Goal: Information Seeking & Learning: Learn about a topic

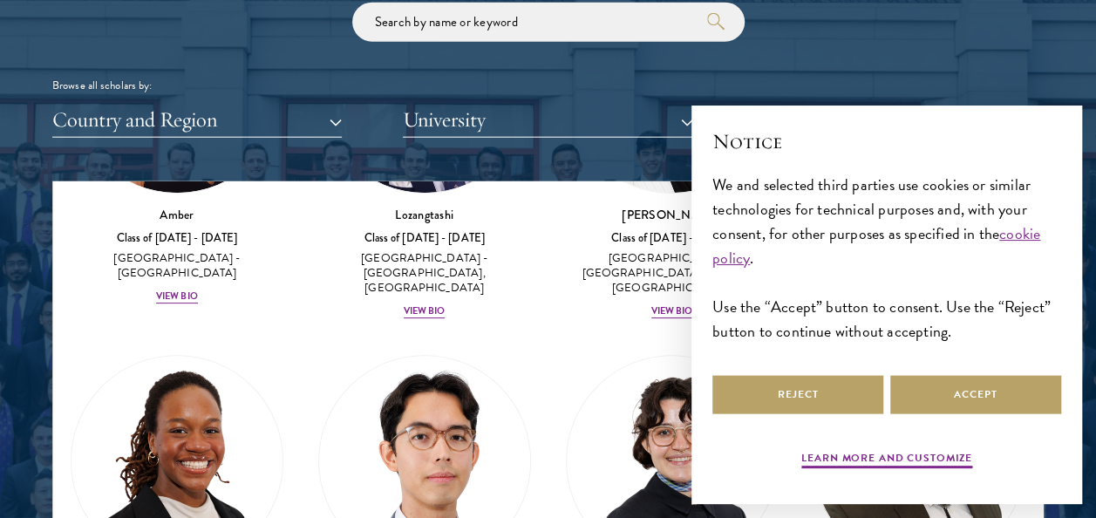
scroll to position [282, 0]
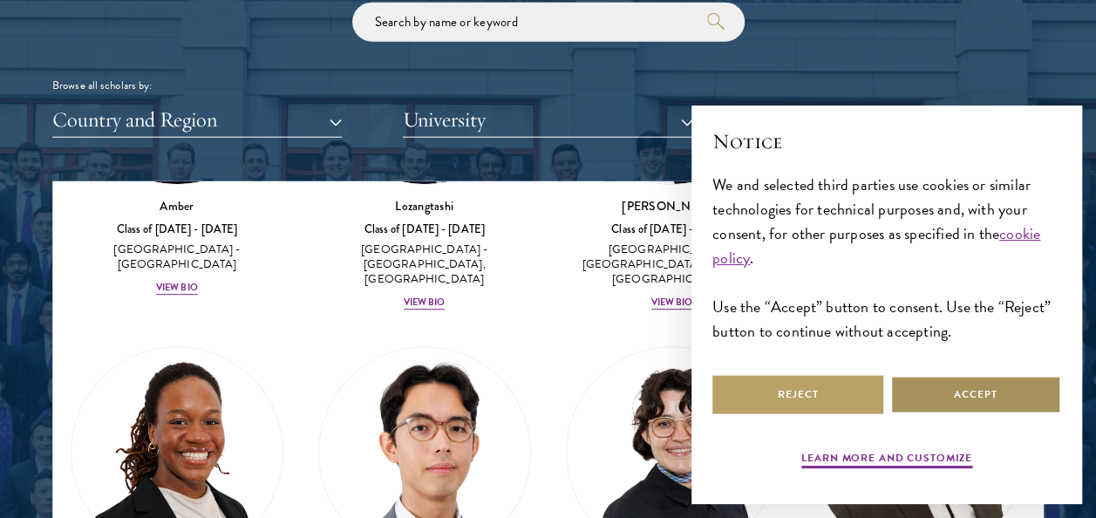
click at [927, 398] on button "Accept" at bounding box center [975, 394] width 171 height 39
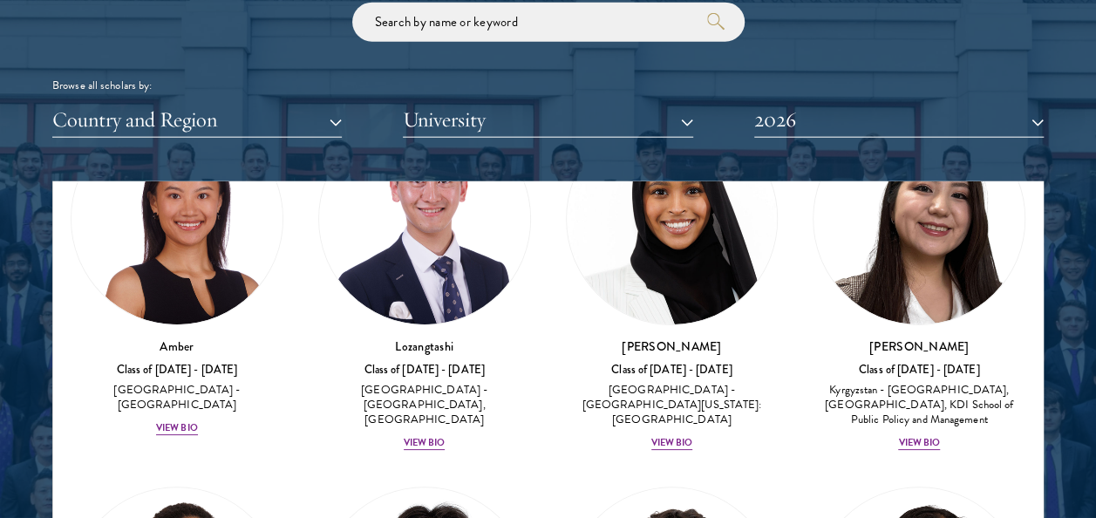
scroll to position [148, 0]
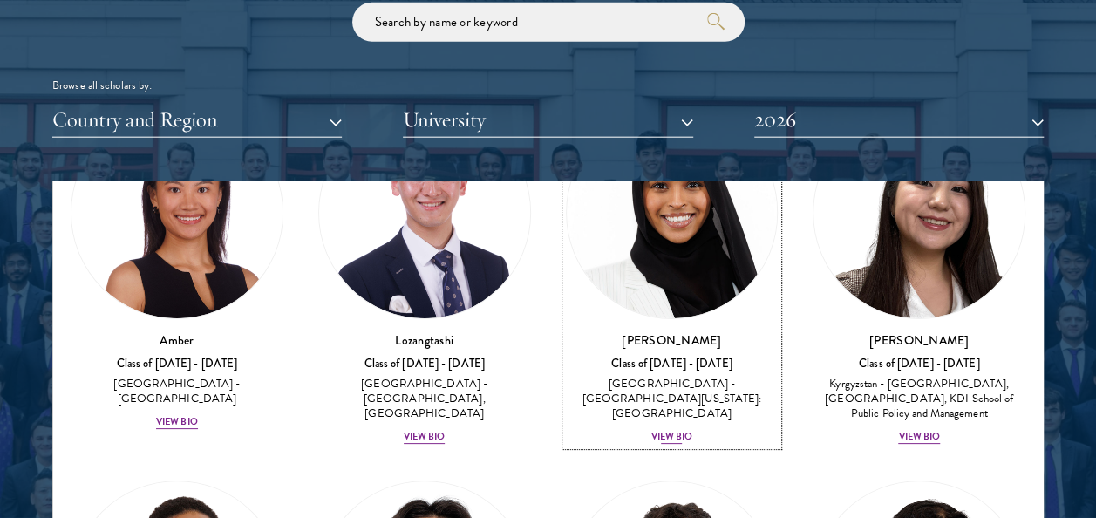
click at [731, 340] on h3 "[PERSON_NAME]" at bounding box center [672, 339] width 213 height 17
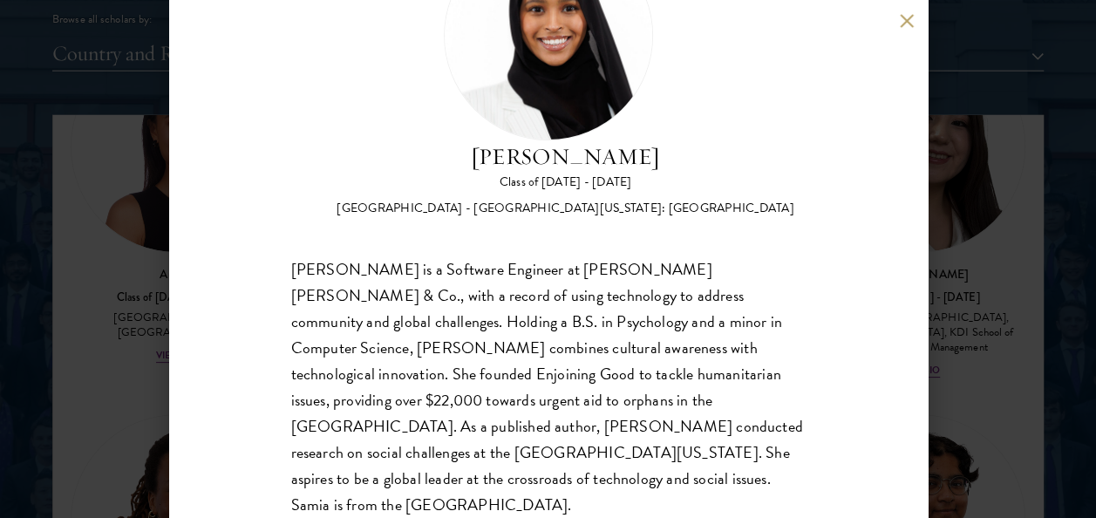
scroll to position [2160, 0]
click at [960, 140] on div "[PERSON_NAME] Class of [DATE] - [DATE] [GEOGRAPHIC_DATA] - [GEOGRAPHIC_DATA][US…" at bounding box center [548, 259] width 1096 height 518
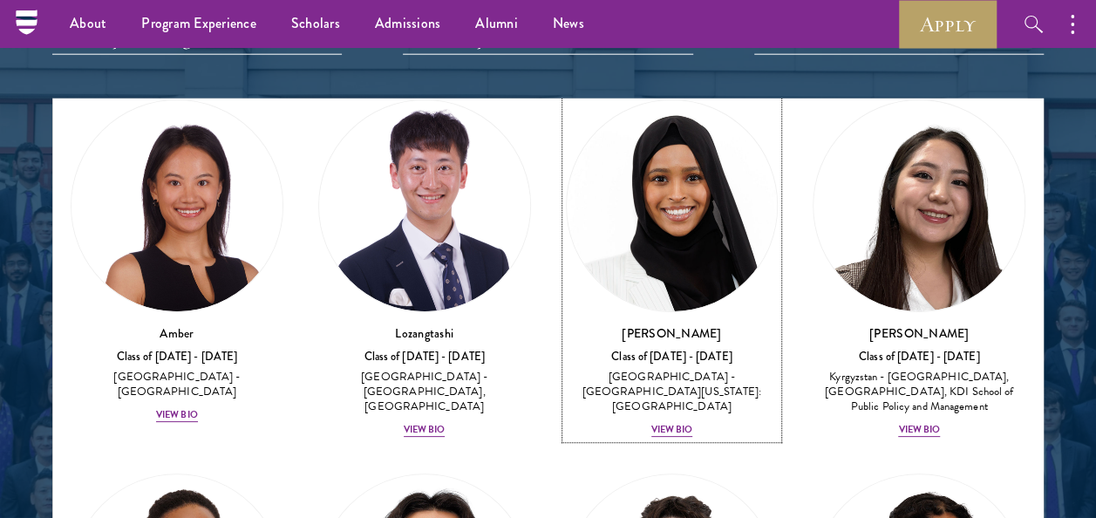
scroll to position [2174, 0]
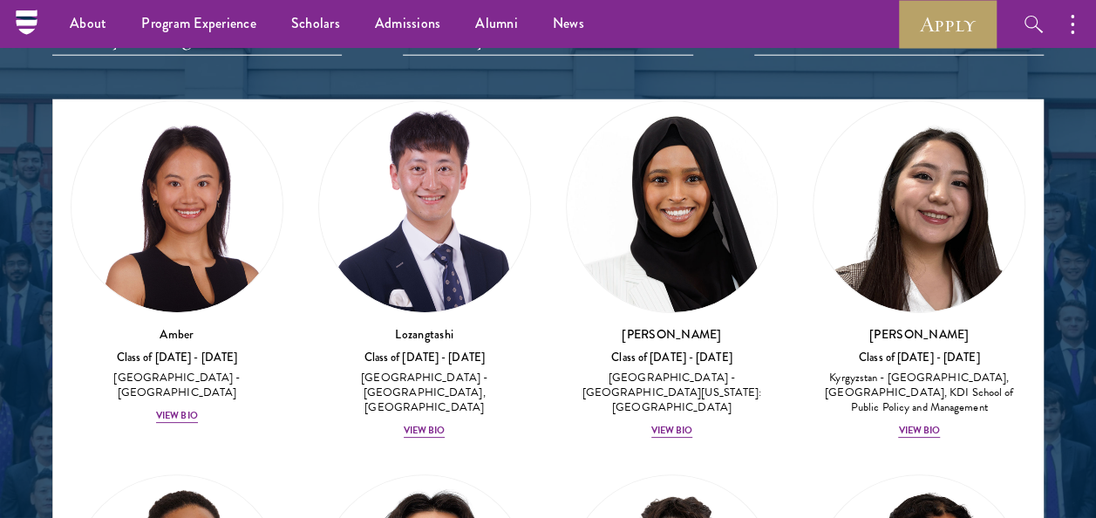
click at [1064, 323] on div at bounding box center [548, 189] width 1096 height 1078
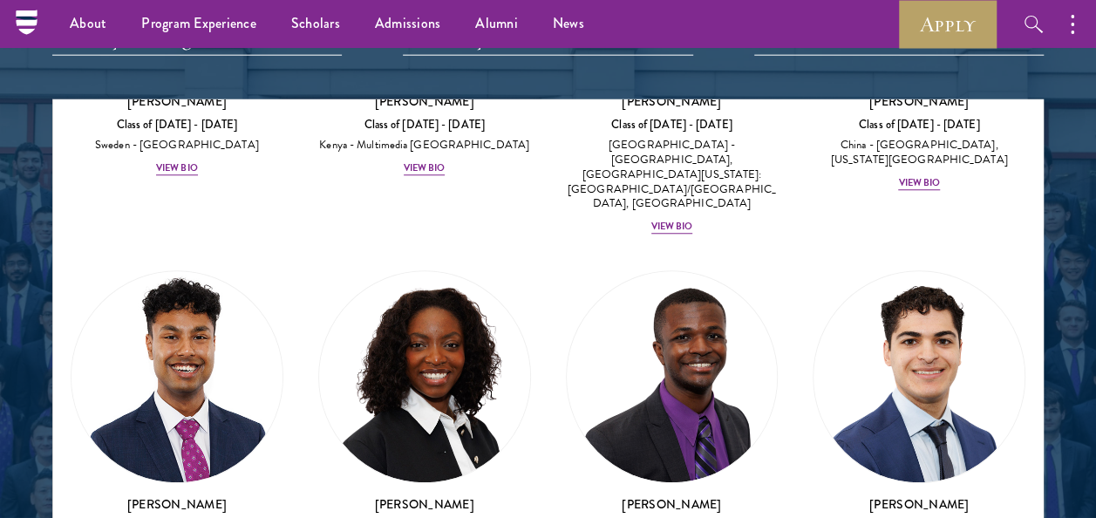
scroll to position [4036, 0]
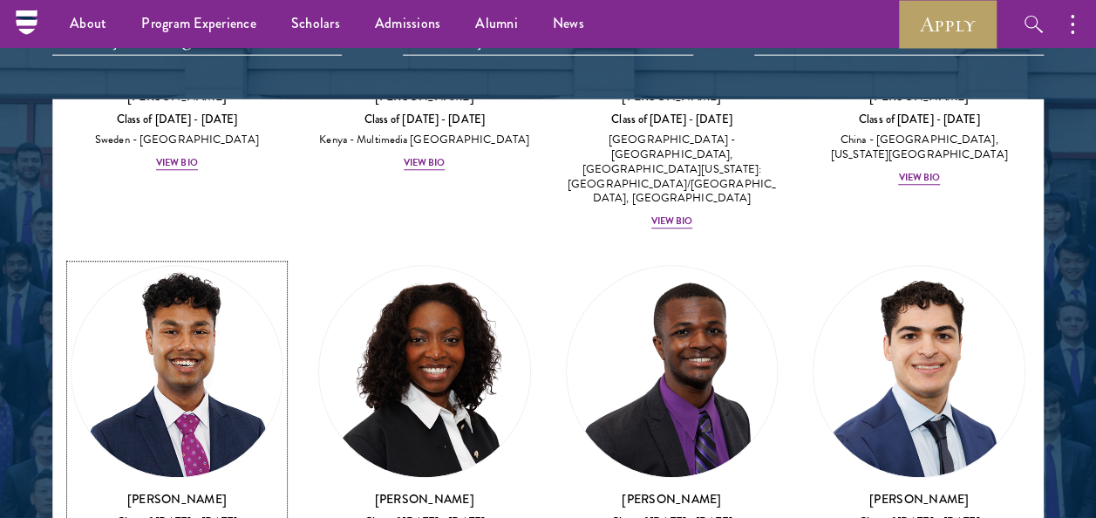
click at [213, 267] on img at bounding box center [176, 372] width 211 height 211
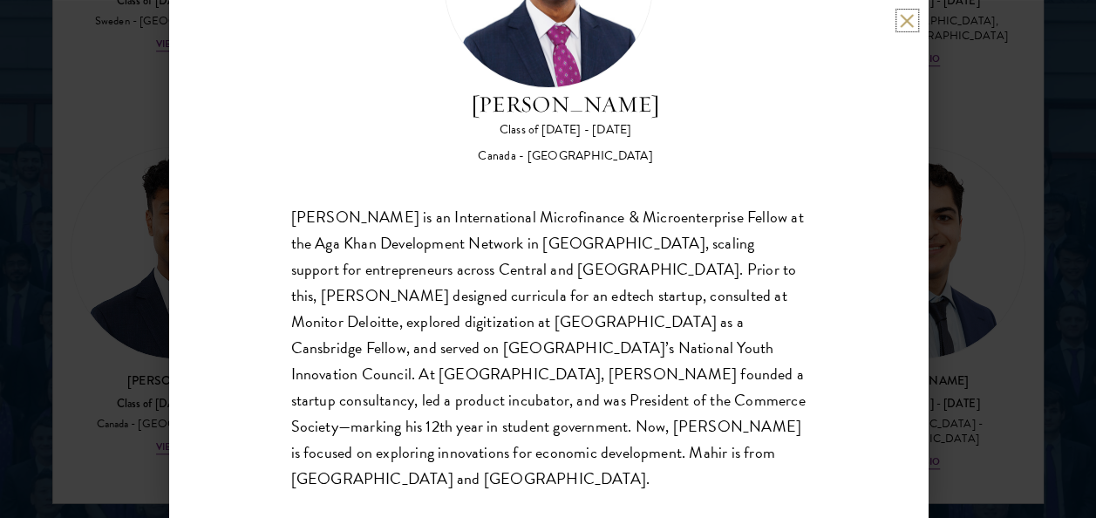
scroll to position [2307, 0]
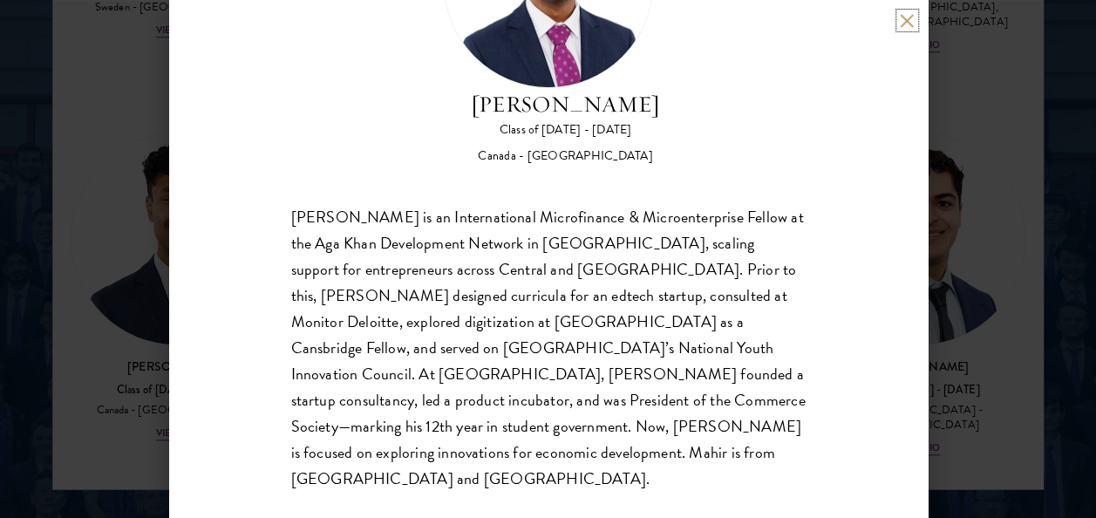
click at [901, 27] on button at bounding box center [907, 20] width 15 height 15
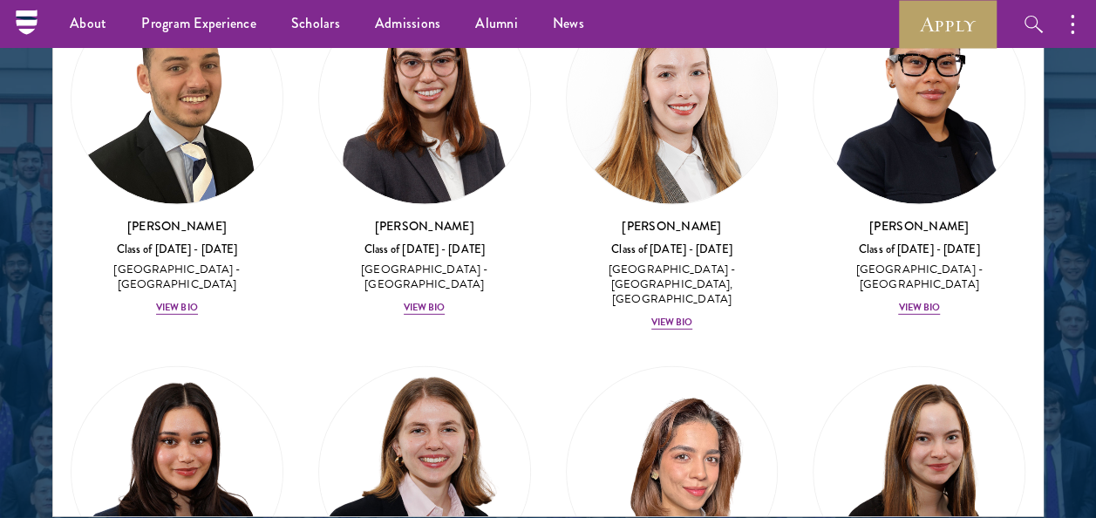
scroll to position [5689, 0]
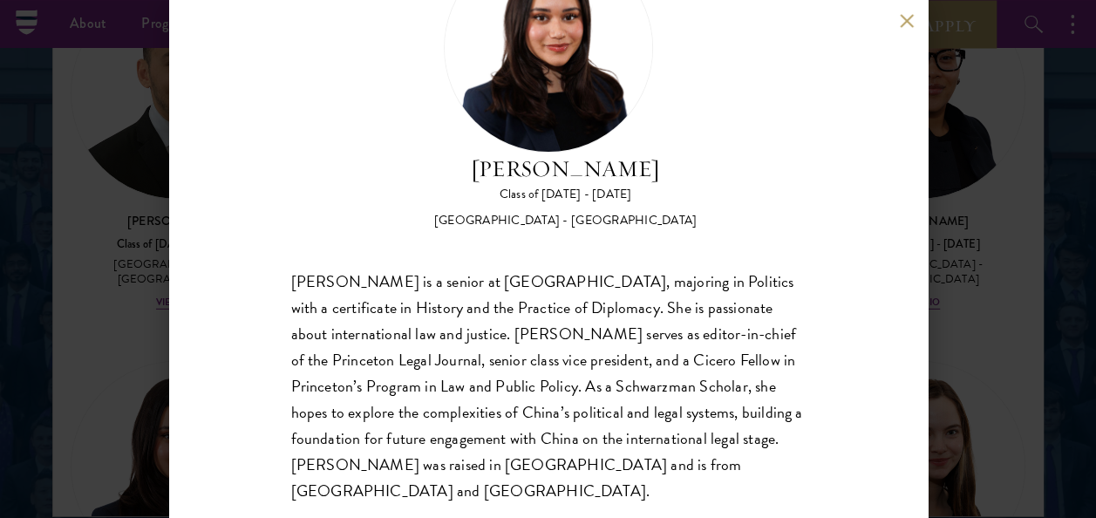
scroll to position [121, 0]
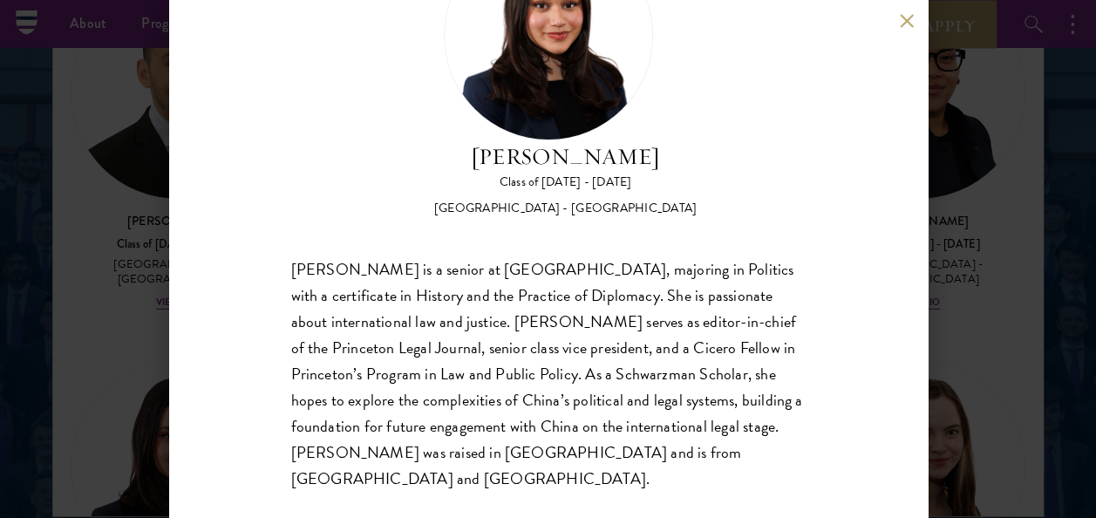
click at [908, 17] on button at bounding box center [907, 20] width 15 height 15
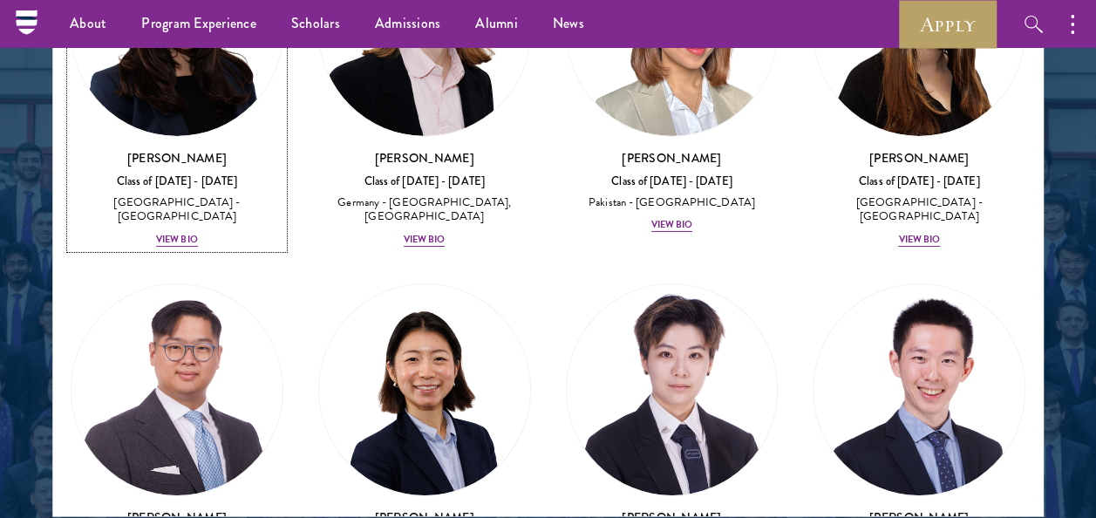
scroll to position [6128, 0]
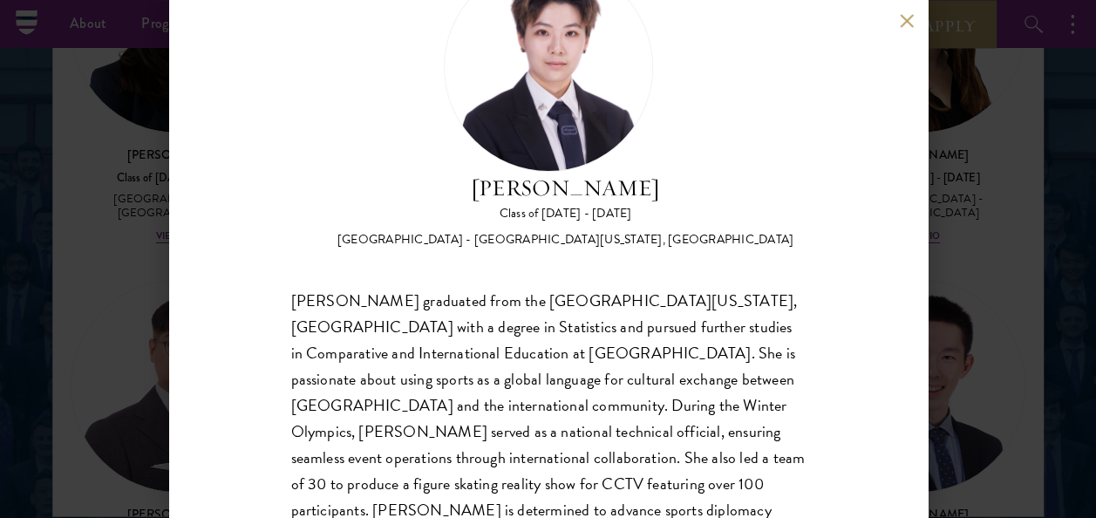
scroll to position [147, 0]
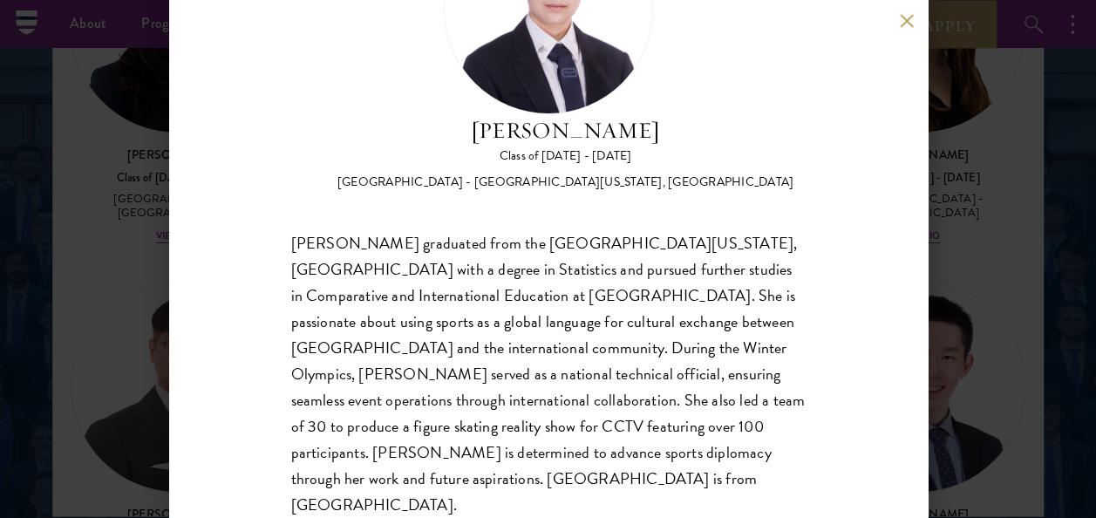
click at [900, 8] on div "[PERSON_NAME] Class of [DATE] - [DATE] [GEOGRAPHIC_DATA] - [GEOGRAPHIC_DATA][US…" at bounding box center [548, 259] width 758 height 518
click at [905, 18] on button at bounding box center [907, 20] width 15 height 15
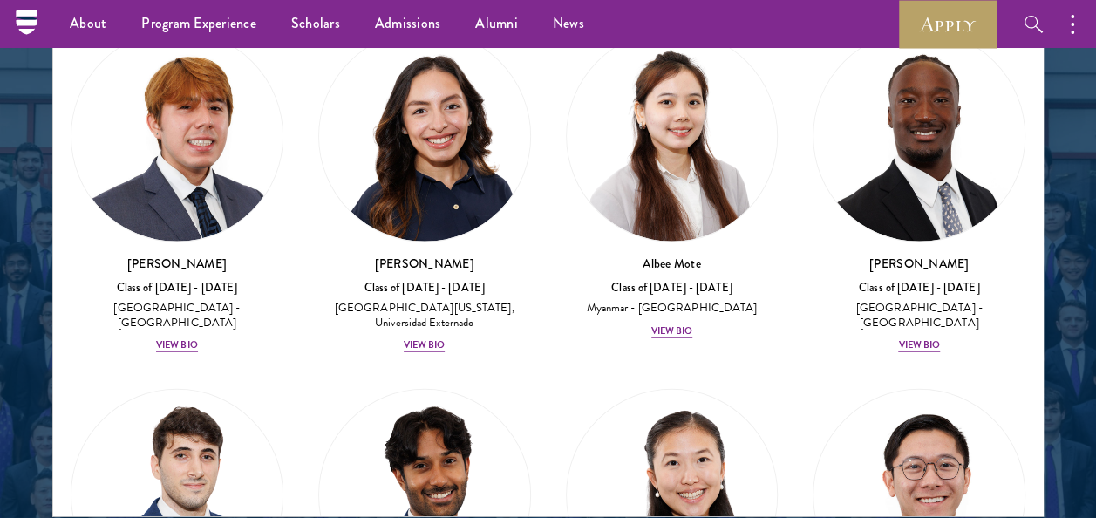
scroll to position [8626, 0]
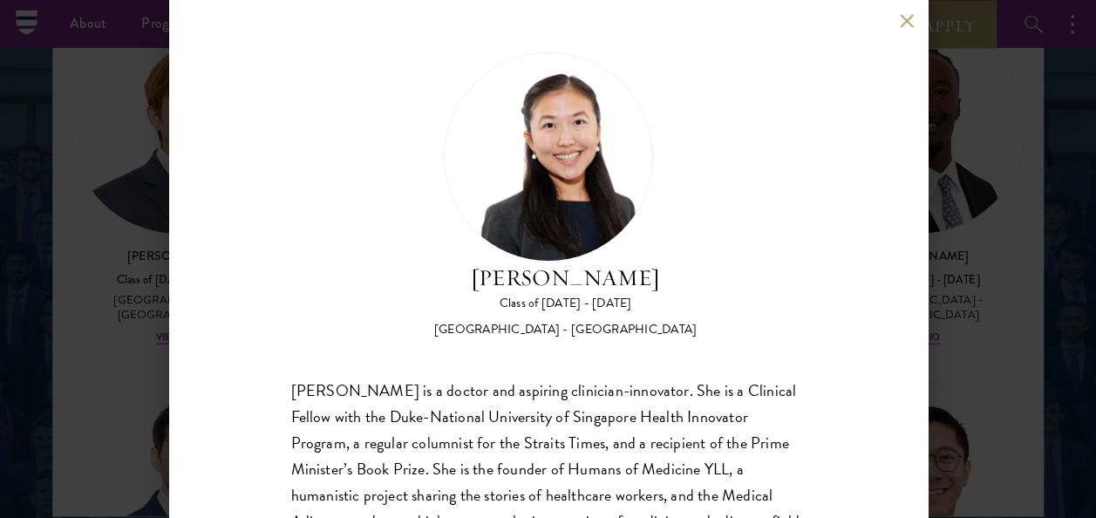
scroll to position [173, 0]
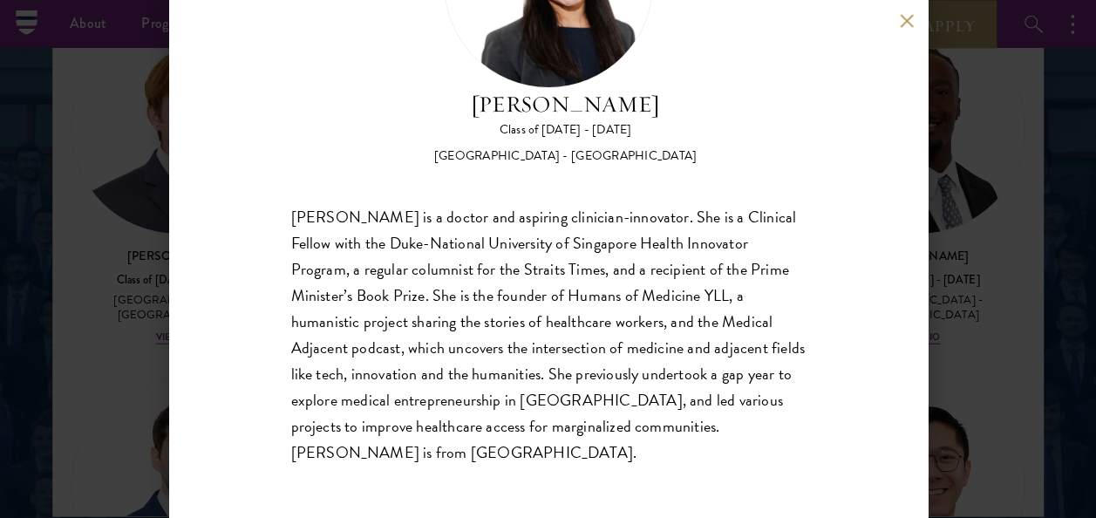
click at [905, 21] on button at bounding box center [907, 20] width 15 height 15
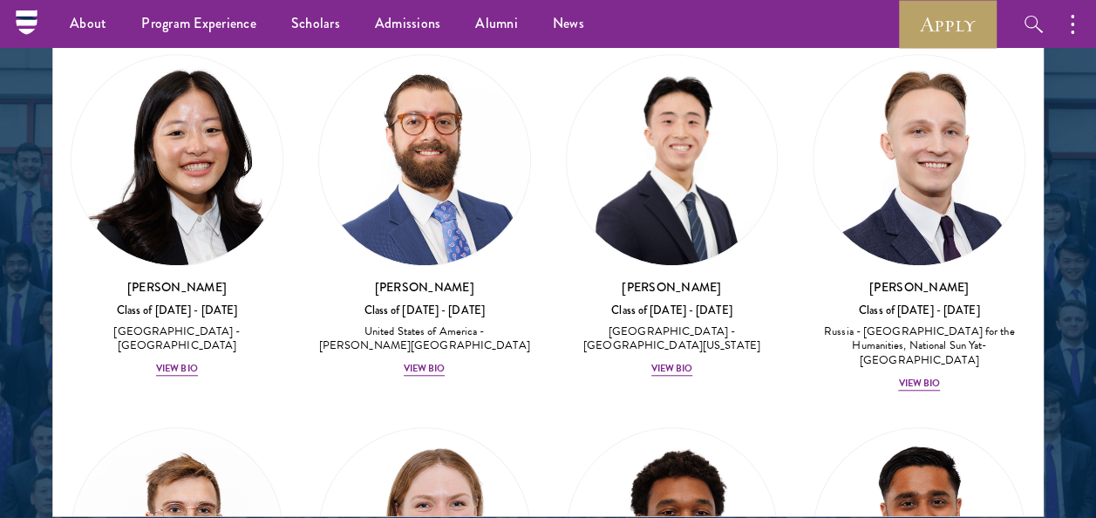
scroll to position [10423, 0]
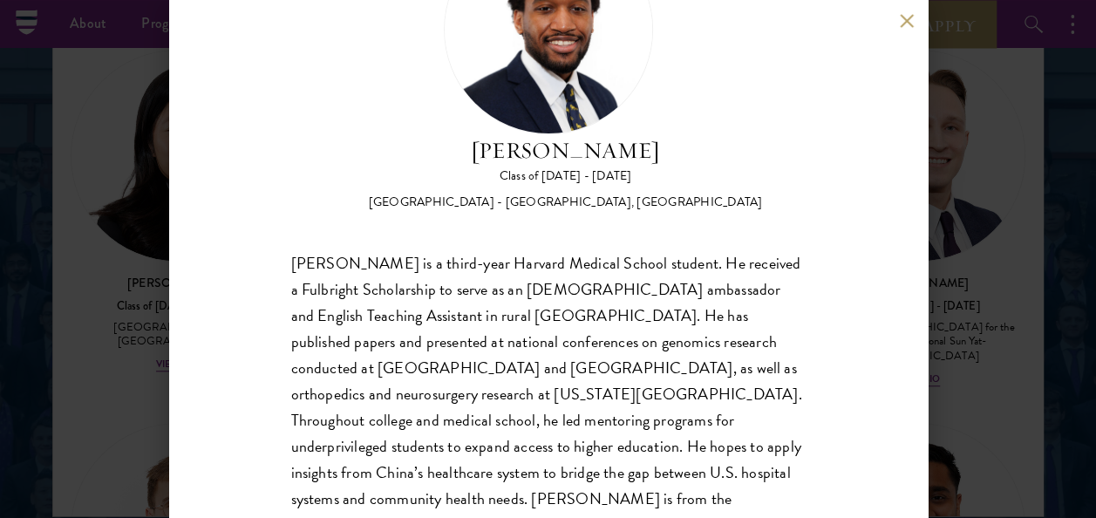
scroll to position [147, 0]
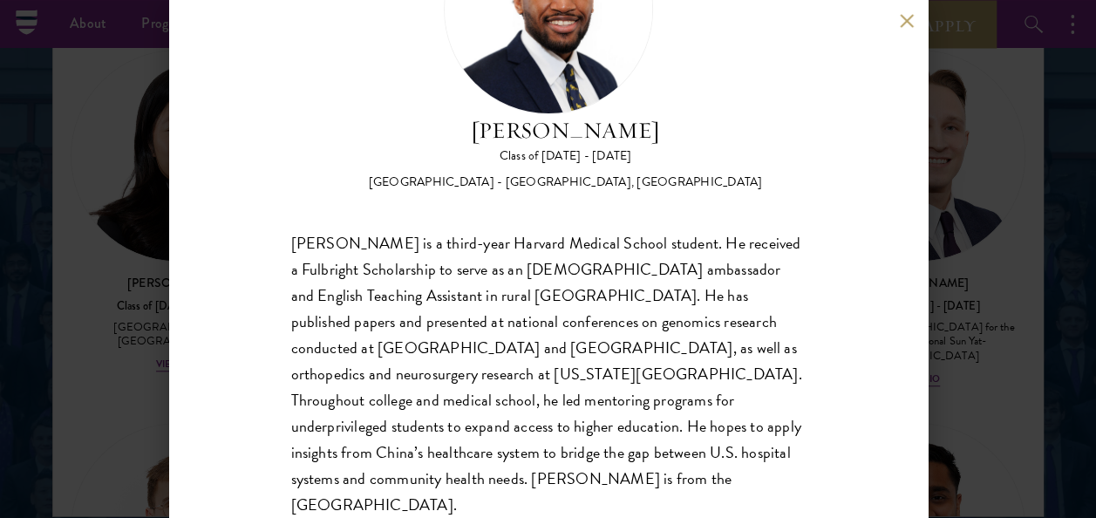
click at [902, 26] on button at bounding box center [907, 20] width 15 height 15
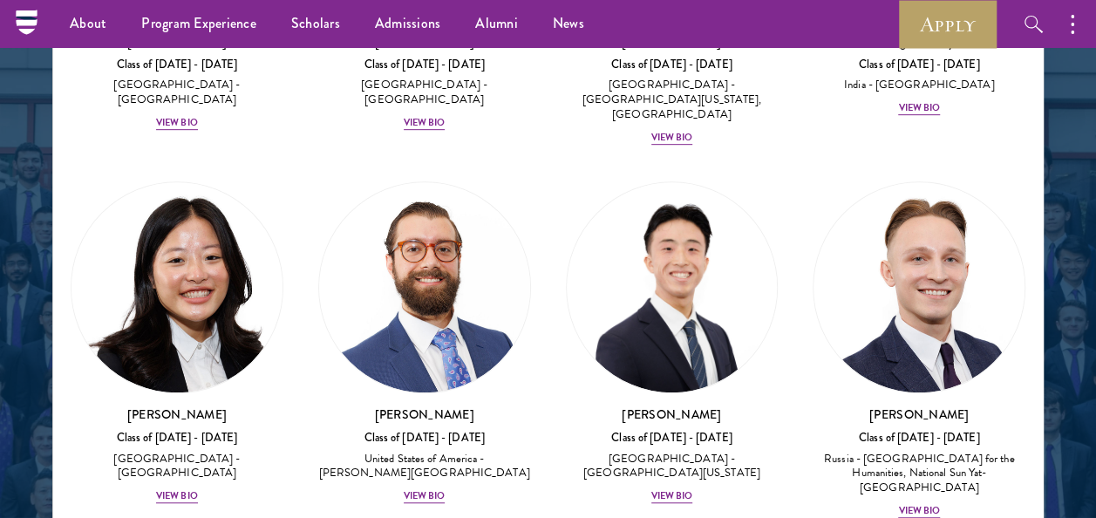
scroll to position [10299, 0]
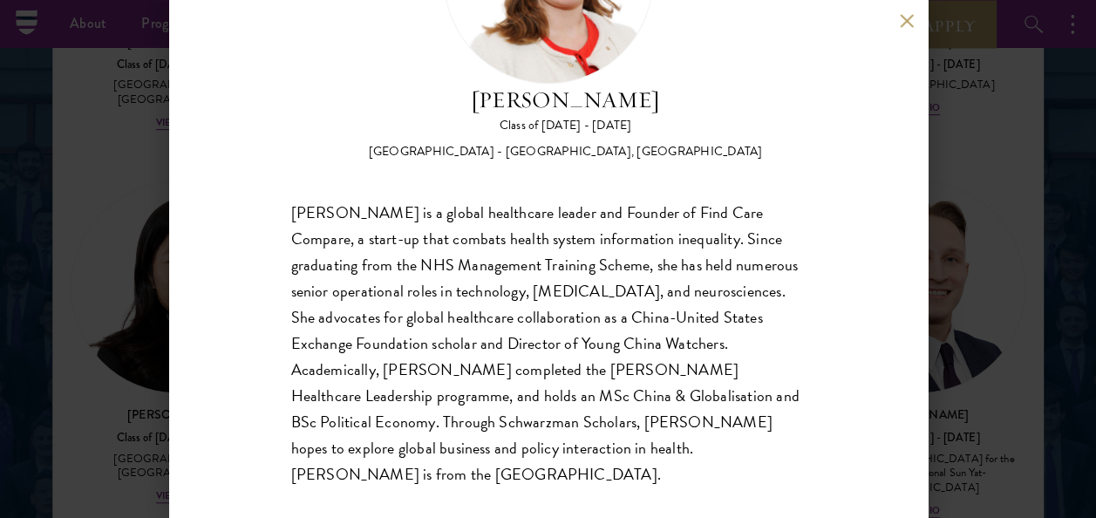
scroll to position [200, 0]
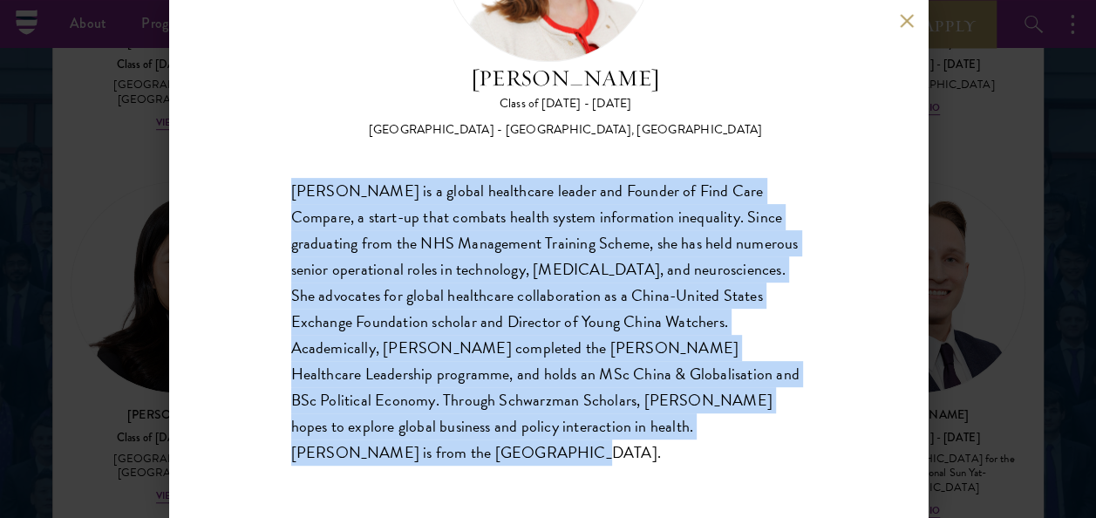
drag, startPoint x: 373, startPoint y: 457, endPoint x: 291, endPoint y: 191, distance: 278.2
click at [291, 191] on div "[PERSON_NAME] is a global healthcare leader and Founder of Find Care Compare, a…" at bounding box center [548, 322] width 514 height 289
